Goal: Find specific page/section: Find specific page/section

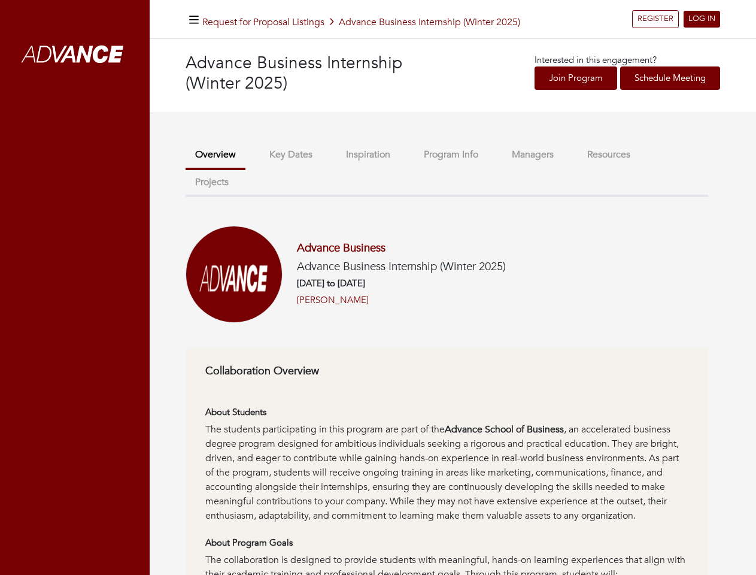
click at [378, 287] on h6 "[DATE] to [DATE]" at bounding box center [401, 283] width 209 height 11
click at [194, 19] on icon "button" at bounding box center [194, 19] width 10 height 11
